Goal: Task Accomplishment & Management: Complete application form

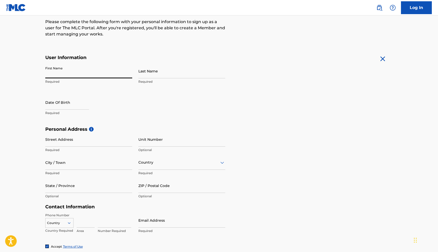
click at [73, 77] on input "First Name" at bounding box center [88, 71] width 87 height 15
type input "[PERSON_NAME]"
type input "[STREET_ADDRESS]"
type input "[GEOGRAPHIC_DATA]"
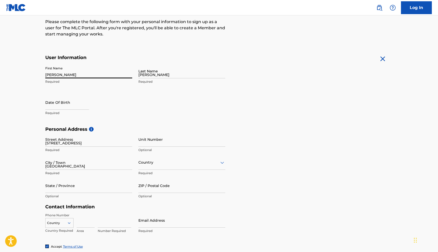
type input "[GEOGRAPHIC_DATA]"
type input "IL"
type input "60546"
type input "773"
type input "8027352"
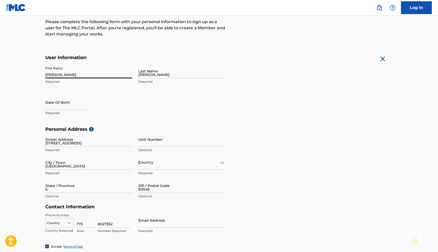
type input "[EMAIL_ADDRESS][DOMAIN_NAME]"
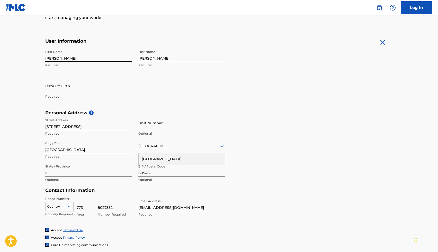
scroll to position [83, 0]
select select "8"
select select "2025"
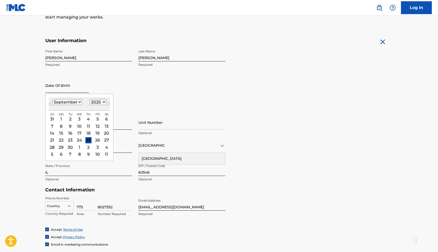
click at [70, 87] on input "text" at bounding box center [67, 85] width 44 height 15
click at [72, 102] on select "January February March April May June July August September October November De…" at bounding box center [67, 102] width 30 height 6
select select "2"
click at [52, 99] on select "January February March April May June July August September October November De…" at bounding box center [67, 102] width 30 height 6
click at [78, 148] on div "26" at bounding box center [79, 147] width 6 height 6
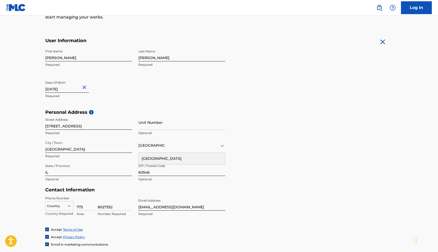
click at [66, 87] on input "text" at bounding box center [67, 85] width 44 height 15
select select "2"
select select "2025"
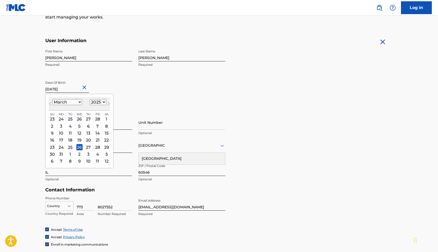
click at [70, 89] on input "text" at bounding box center [67, 85] width 44 height 15
type input "March 26 2007"
select select "2007"
type input "March 26 2007"
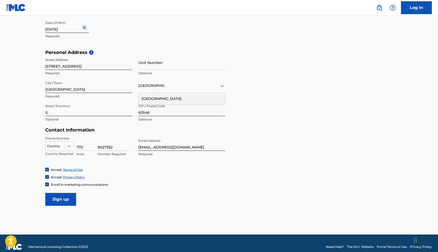
scroll to position [146, 0]
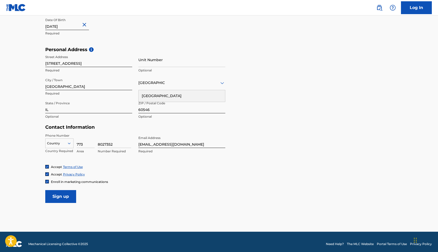
click at [70, 143] on icon at bounding box center [69, 144] width 3 height 2
click at [63, 152] on div "US, [GEOGRAPHIC_DATA] +1" at bounding box center [60, 156] width 28 height 20
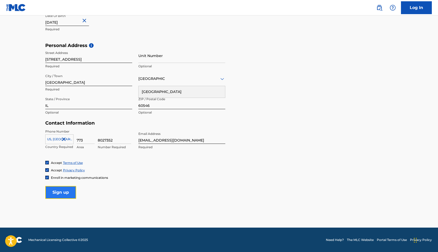
click at [61, 192] on input "Sign up" at bounding box center [60, 192] width 31 height 13
click at [56, 192] on input "Sign up" at bounding box center [60, 192] width 31 height 13
click at [157, 79] on div "[GEOGRAPHIC_DATA]" at bounding box center [181, 79] width 87 height 6
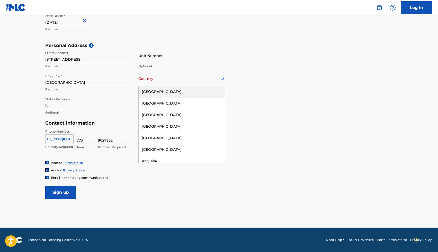
click at [157, 90] on div "[GEOGRAPHIC_DATA]" at bounding box center [182, 92] width 86 height 12
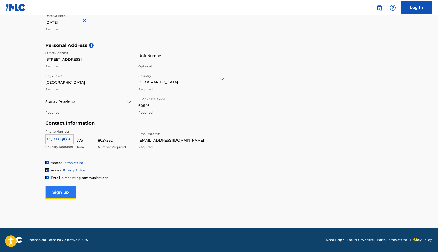
click at [60, 194] on input "Sign up" at bounding box center [60, 192] width 31 height 13
click at [85, 105] on div "State / Province" at bounding box center [88, 102] width 87 height 15
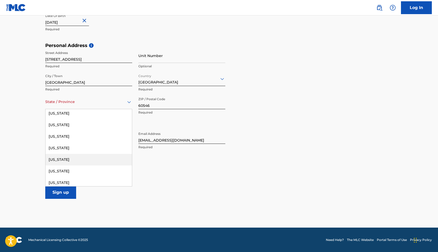
scroll to position [151, 0]
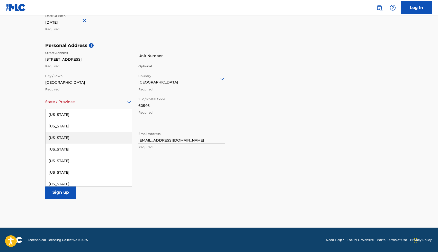
click at [71, 140] on div "[US_STATE]" at bounding box center [89, 138] width 86 height 12
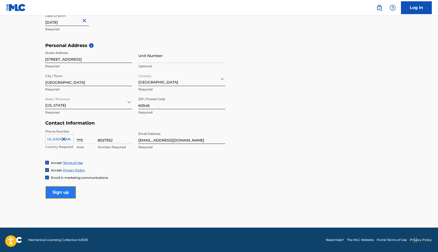
click at [67, 195] on input "Sign up" at bounding box center [60, 192] width 31 height 13
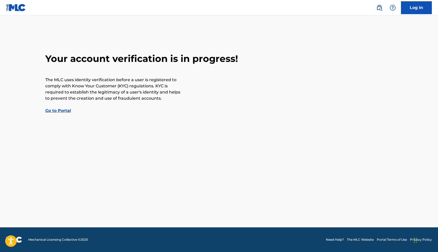
click at [59, 112] on link "Go to Portal" at bounding box center [58, 110] width 26 height 5
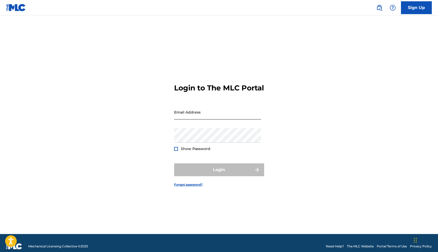
click at [193, 118] on input "Email Address" at bounding box center [217, 112] width 87 height 15
type input "[EMAIL_ADDRESS][DOMAIN_NAME]"
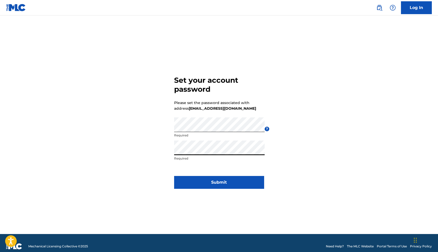
click button "Submit" at bounding box center [219, 182] width 90 height 13
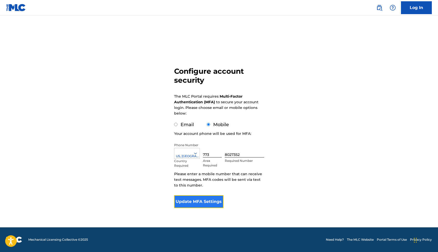
click at [190, 198] on button "Update MFA Settings" at bounding box center [199, 202] width 50 height 13
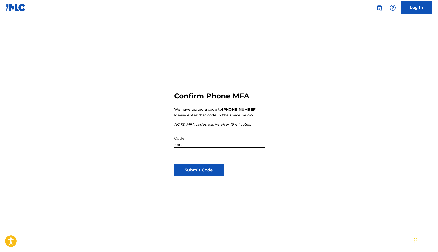
type input "101055"
click button "Submit Code" at bounding box center [199, 170] width 50 height 13
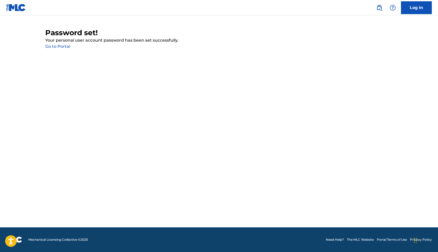
click at [62, 47] on link "Go to Portal" at bounding box center [57, 46] width 25 height 5
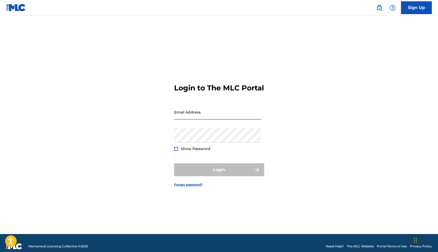
click at [194, 117] on input "Email Address" at bounding box center [217, 112] width 87 height 15
type input "[EMAIL_ADDRESS][DOMAIN_NAME]"
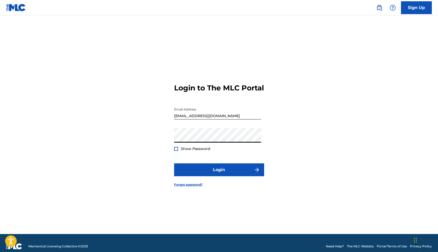
click at [185, 151] on span "Show Password" at bounding box center [196, 149] width 30 height 5
click at [177, 151] on div at bounding box center [176, 149] width 4 height 4
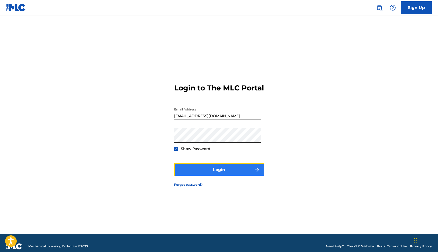
click at [188, 173] on button "Login" at bounding box center [219, 170] width 90 height 13
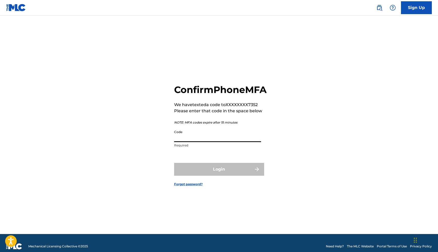
click at [193, 139] on input "Code" at bounding box center [217, 135] width 87 height 15
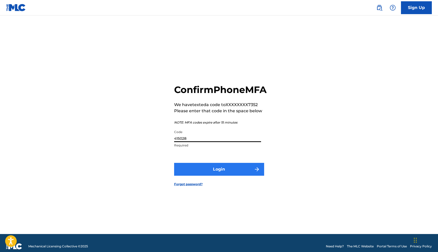
type input "415028"
click at [202, 175] on button "Login" at bounding box center [219, 169] width 90 height 13
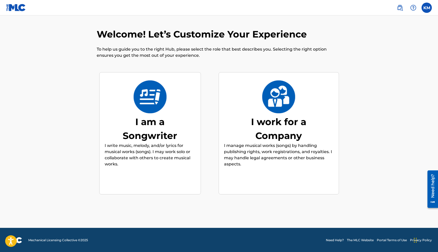
click at [154, 101] on img at bounding box center [150, 97] width 34 height 33
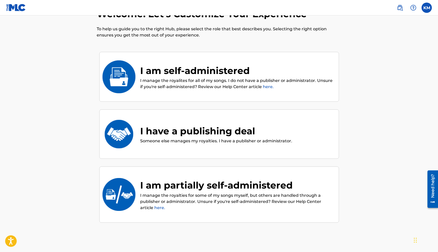
scroll to position [23, 0]
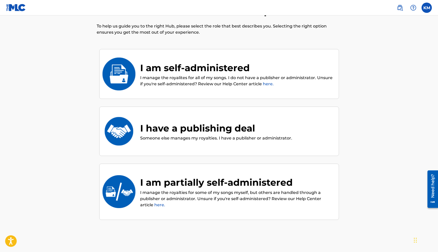
click at [194, 71] on div "I am self-administered" at bounding box center [236, 68] width 193 height 14
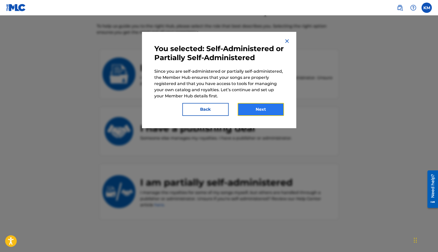
click at [254, 106] on button "Next" at bounding box center [261, 109] width 46 height 13
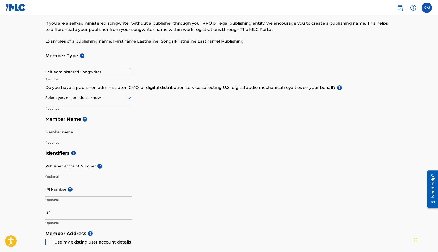
scroll to position [24, 0]
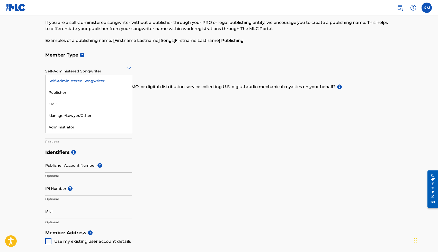
click at [99, 72] on div "Self-Administered Songwriter" at bounding box center [88, 67] width 87 height 13
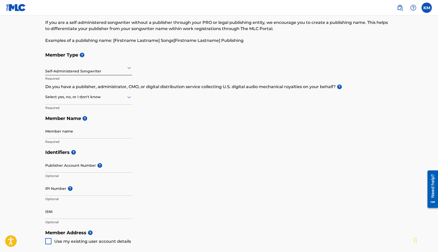
click at [99, 71] on div "Self-Administered Songwriter" at bounding box center [88, 67] width 87 height 13
click at [83, 99] on div at bounding box center [88, 97] width 87 height 6
click at [78, 110] on div "Yes" at bounding box center [89, 111] width 86 height 12
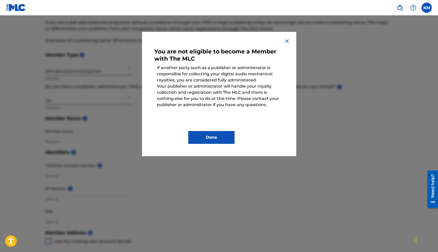
click at [286, 38] on img at bounding box center [287, 41] width 6 height 6
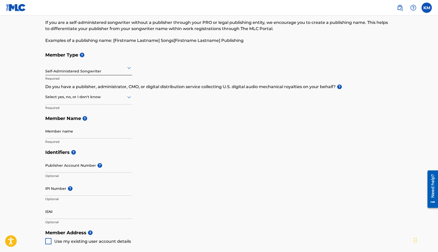
click at [68, 100] on div at bounding box center [88, 97] width 87 height 6
click at [65, 123] on div "No" at bounding box center [89, 122] width 86 height 12
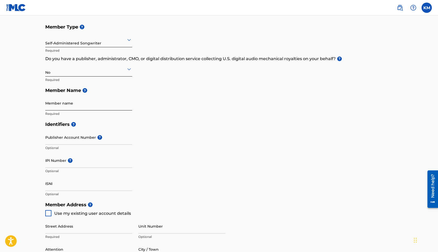
scroll to position [52, 0]
click at [70, 102] on input "Member name" at bounding box center [88, 103] width 87 height 15
type input "[PERSON_NAME]"
type input "[STREET_ADDRESS]"
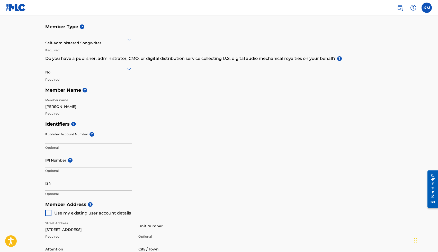
click at [65, 140] on input "Publisher Account Number ?" at bounding box center [88, 137] width 87 height 15
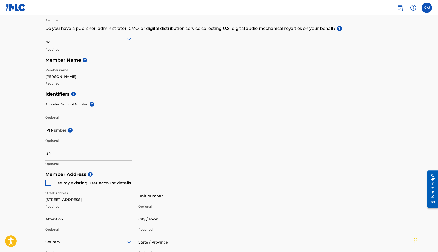
scroll to position [83, 0]
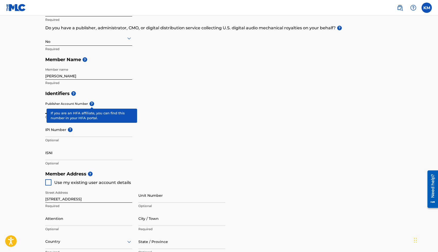
click at [93, 106] on div "Publisher Account Number ? Optional" at bounding box center [88, 110] width 87 height 23
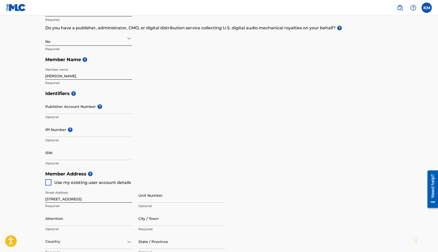
click at [93, 106] on input "Publisher Account Number ?" at bounding box center [88, 106] width 87 height 15
click at [74, 133] on input "IPI Number ?" at bounding box center [88, 129] width 87 height 15
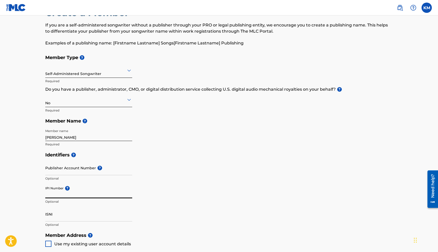
scroll to position [23, 0]
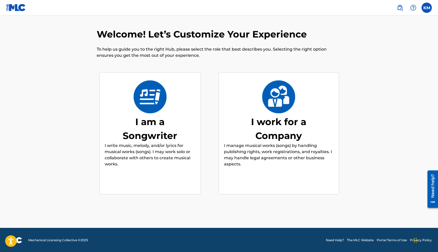
click at [295, 109] on img at bounding box center [279, 97] width 34 height 33
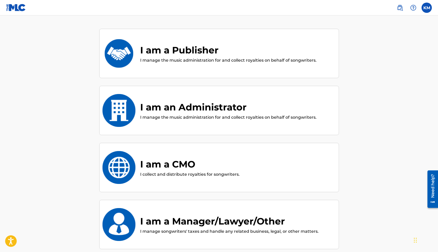
scroll to position [49, 0]
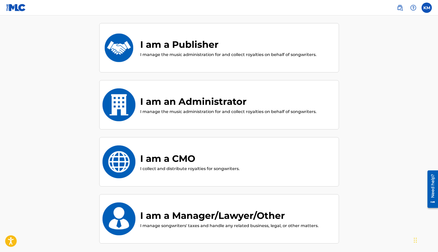
click at [194, 50] on div "I am a Publisher" at bounding box center [228, 45] width 176 height 14
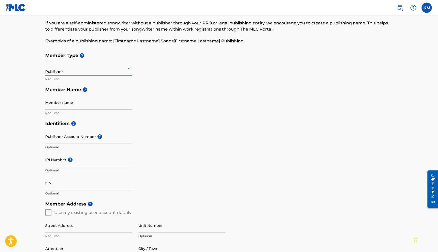
scroll to position [24, 0]
click at [52, 161] on input "IPI Number ?" at bounding box center [88, 159] width 87 height 15
paste input "#1285051166"
click at [64, 138] on input "Publisher Account Number ?" at bounding box center [88, 136] width 87 height 15
click at [48, 165] on input "#1285051166" at bounding box center [88, 159] width 87 height 15
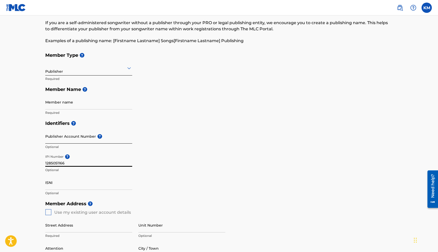
type input "1285051166"
click at [57, 142] on input "Publisher Account Number ?" at bounding box center [88, 136] width 87 height 15
click at [61, 107] on input "Member name" at bounding box center [88, 102] width 87 height 15
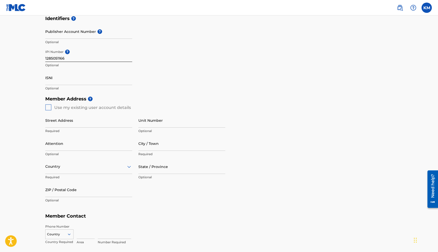
scroll to position [133, 0]
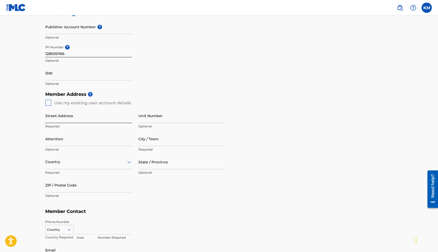
click at [51, 120] on input "Street Address" at bounding box center [88, 116] width 87 height 15
type input "[STREET_ADDRESS]"
type input "[PERSON_NAME]"
click at [102, 142] on input "Attention" at bounding box center [88, 139] width 87 height 15
click at [153, 139] on input "City / Town" at bounding box center [181, 139] width 87 height 15
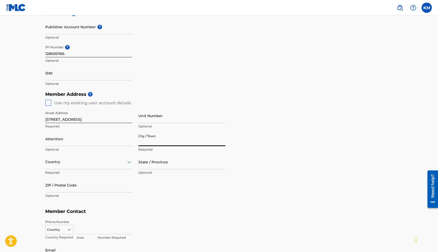
type input "[GEOGRAPHIC_DATA]"
type input "[PERSON_NAME]"
type input "[GEOGRAPHIC_DATA]"
type input "IL"
type input "60546"
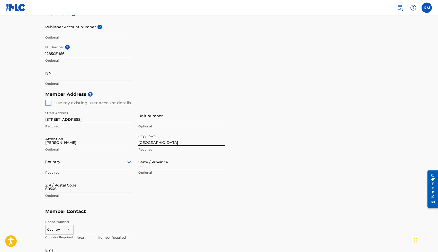
type input "773"
type input "8027352"
type input "[EMAIL_ADDRESS][DOMAIN_NAME]"
click at [103, 176] on div "[GEOGRAPHIC_DATA]" at bounding box center [89, 176] width 86 height 12
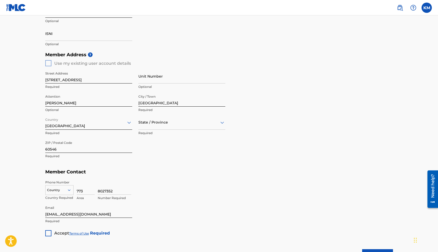
scroll to position [178, 0]
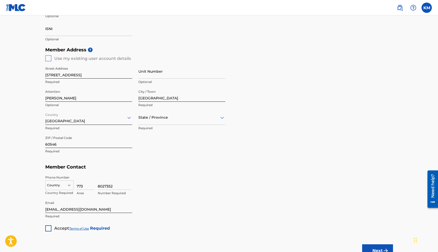
click at [159, 121] on div "State / Province" at bounding box center [181, 117] width 87 height 15
click at [158, 157] on div "[US_STATE]" at bounding box center [182, 160] width 86 height 12
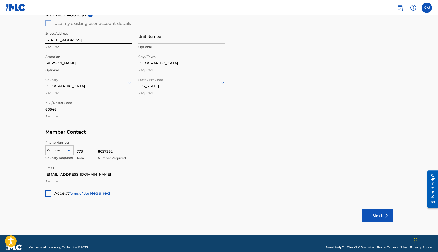
scroll to position [213, 0]
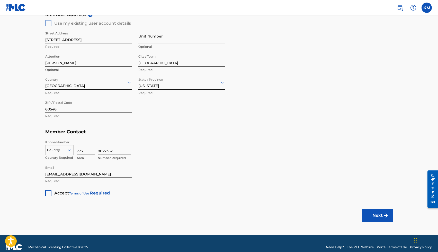
click at [53, 194] on div "Accept Terms of Use Required" at bounding box center [77, 192] width 65 height 10
click at [49, 193] on div at bounding box center [48, 193] width 6 height 6
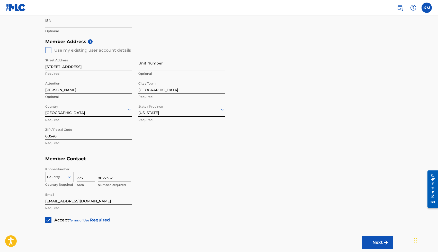
scroll to position [220, 0]
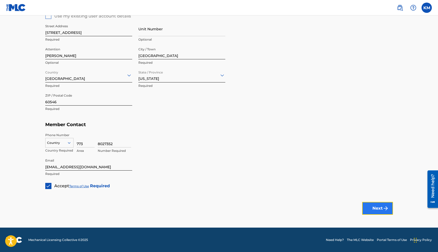
click at [376, 208] on button "Next" at bounding box center [377, 208] width 31 height 13
click at [61, 145] on div at bounding box center [60, 143] width 28 height 6
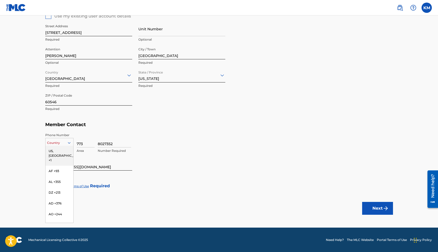
click at [60, 150] on div "US, [GEOGRAPHIC_DATA] +1" at bounding box center [60, 156] width 28 height 20
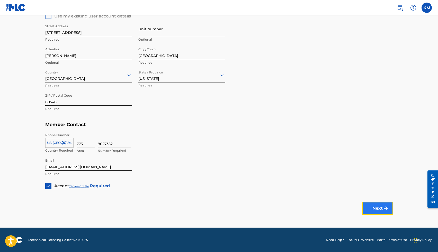
click at [381, 211] on button "Next" at bounding box center [377, 208] width 31 height 13
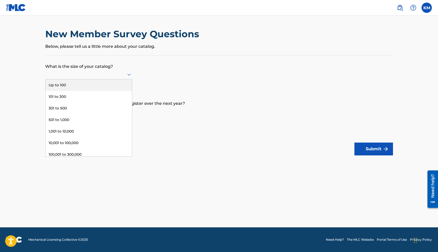
click at [97, 73] on div at bounding box center [88, 74] width 87 height 6
click at [91, 83] on div "Up to 100" at bounding box center [89, 85] width 86 height 12
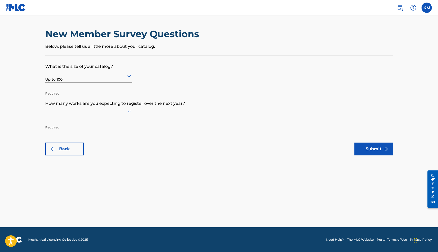
click at [93, 111] on div at bounding box center [88, 111] width 87 height 6
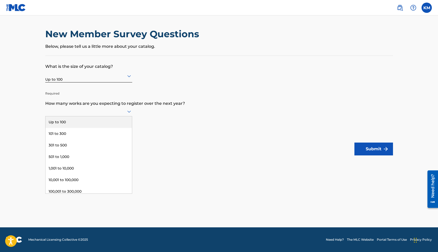
click at [88, 120] on div "Up to 100" at bounding box center [89, 123] width 86 height 12
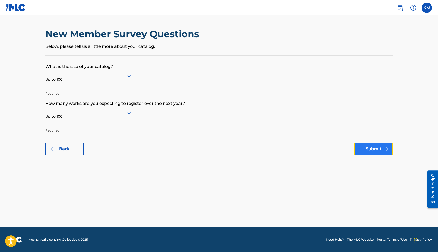
click at [368, 148] on button "Submit" at bounding box center [373, 149] width 39 height 13
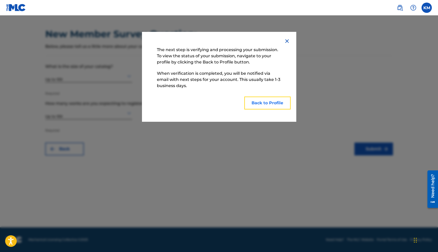
click at [263, 103] on button "Back to Profile" at bounding box center [267, 103] width 46 height 13
